Goal: Obtain resource: Obtain resource

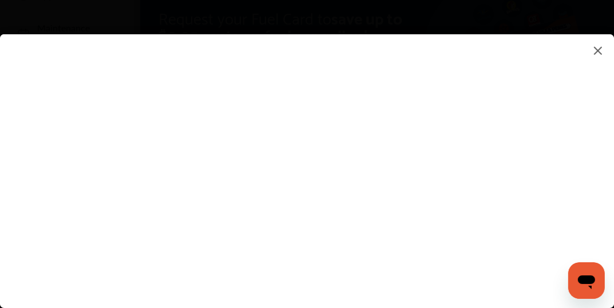
scroll to position [172, 0]
click at [322, 242] on flutter-view at bounding box center [307, 159] width 614 height 251
type input "**********"
click at [463, 240] on flutter-view at bounding box center [307, 159] width 614 height 251
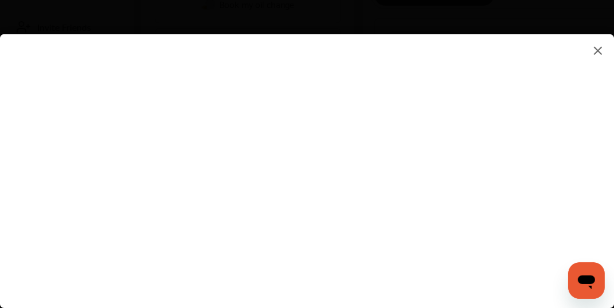
click at [565, 238] on flutter-view at bounding box center [307, 159] width 614 height 251
click at [326, 230] on flutter-view at bounding box center [307, 159] width 614 height 251
type textarea "*********"
click at [367, 281] on flutter-view at bounding box center [307, 159] width 614 height 251
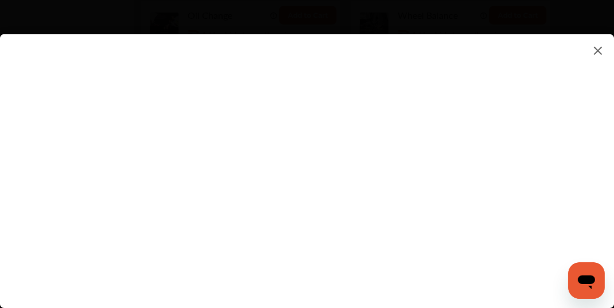
scroll to position [687, 0]
click at [557, 230] on flutter-view at bounding box center [307, 159] width 614 height 251
click at [354, 237] on flutter-view at bounding box center [307, 159] width 614 height 251
click at [415, 64] on flutter-view at bounding box center [307, 159] width 614 height 251
